Goal: Transaction & Acquisition: Download file/media

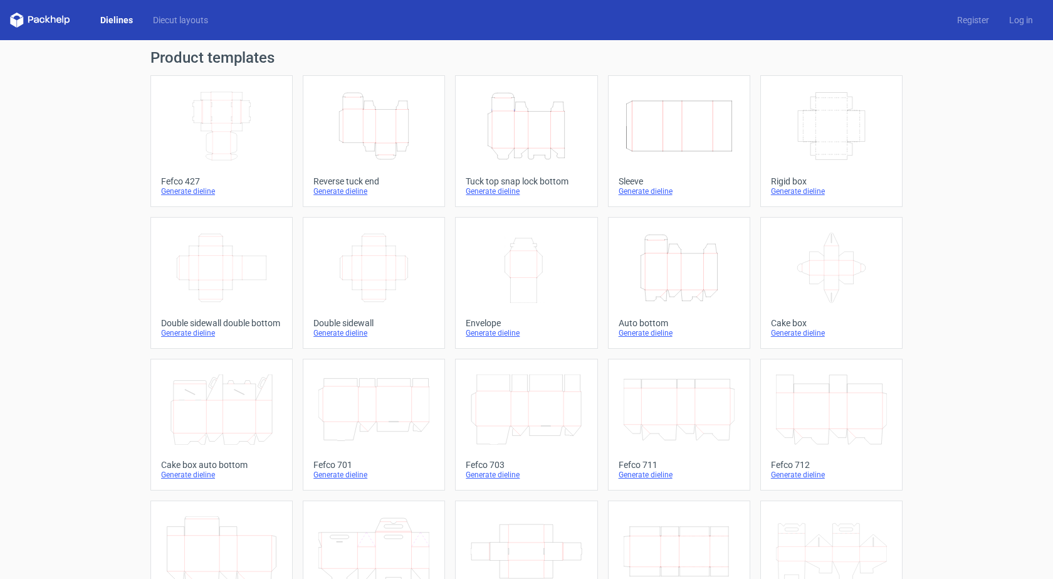
click at [333, 182] on div "Reverse tuck end" at bounding box center [374, 181] width 121 height 10
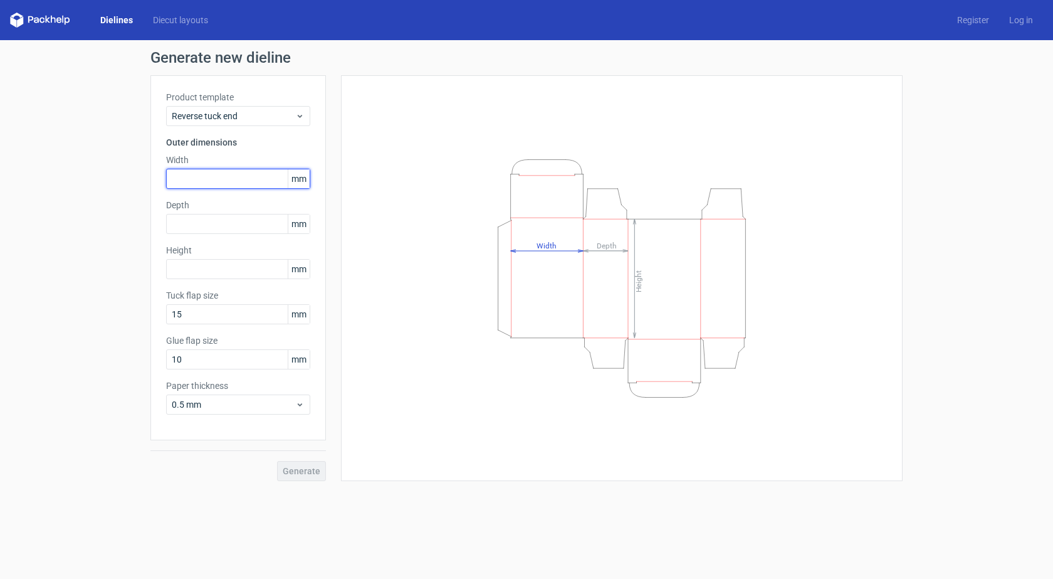
click at [199, 179] on input "text" at bounding box center [238, 179] width 144 height 20
type input "95"
click at [206, 223] on input "text" at bounding box center [238, 224] width 144 height 20
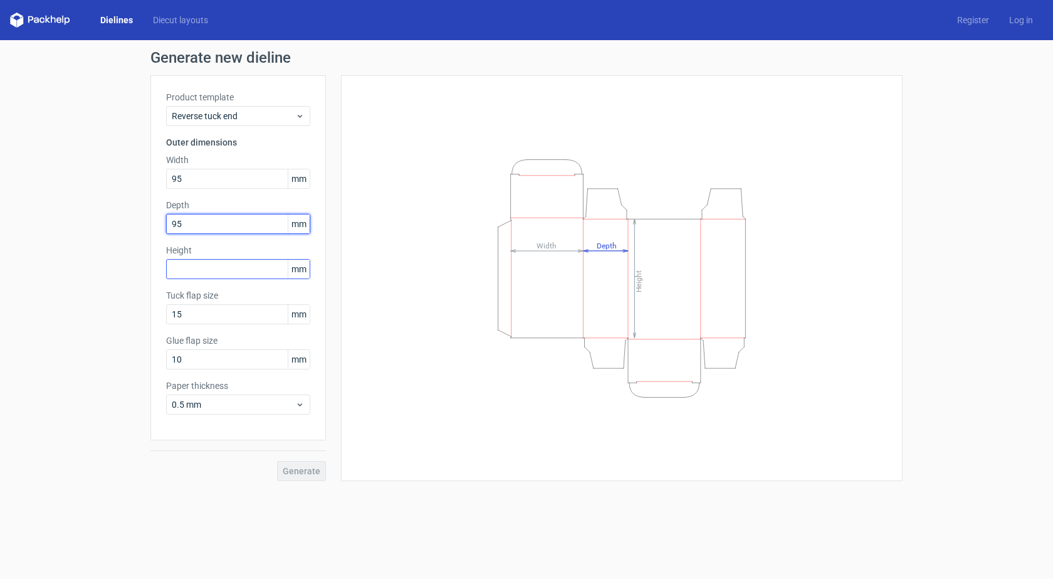
type input "95"
click at [209, 269] on input "text" at bounding box center [238, 269] width 144 height 20
type input "350"
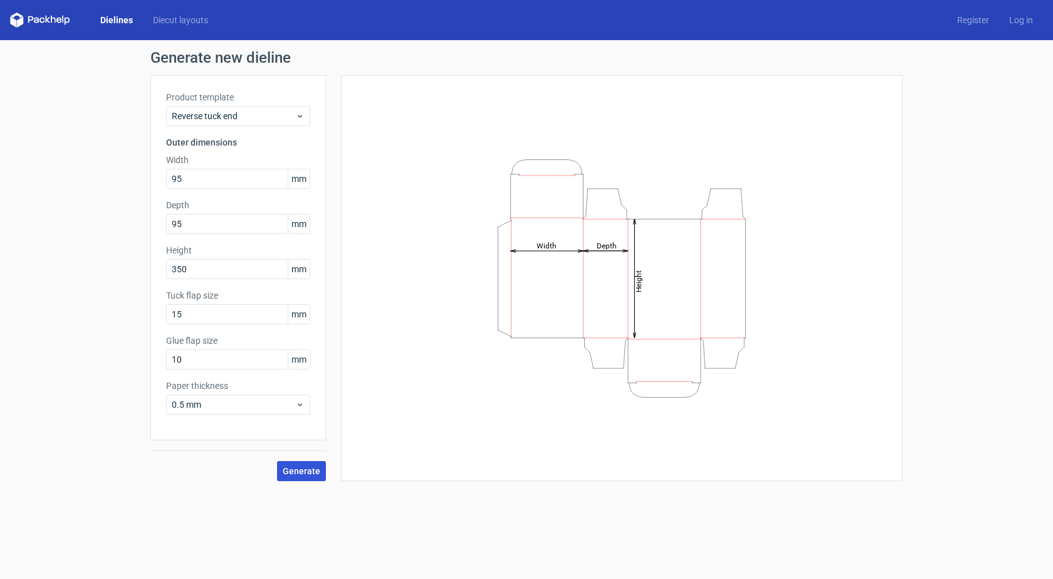
click at [312, 463] on button "Generate" at bounding box center [301, 471] width 49 height 20
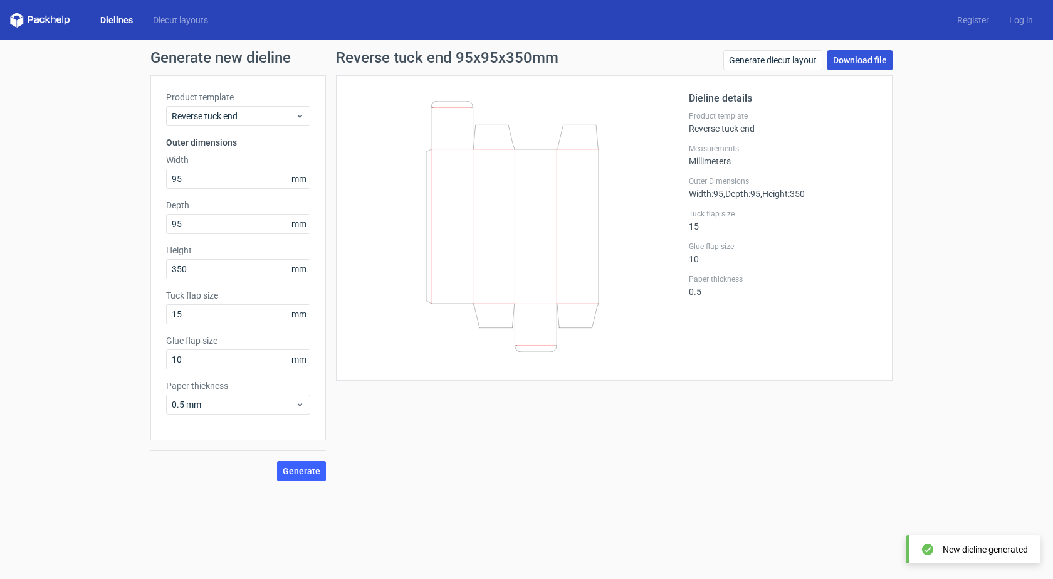
click at [861, 62] on link "Download file" at bounding box center [860, 60] width 65 height 20
